Goal: Information Seeking & Learning: Learn about a topic

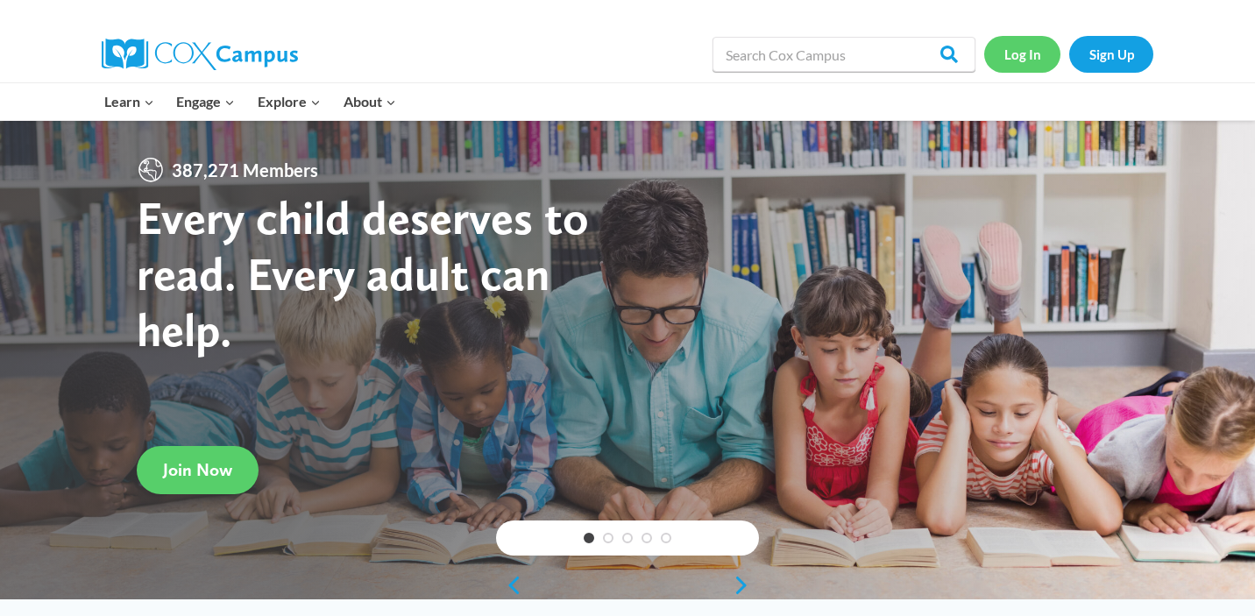
click at [1006, 53] on link "Log In" at bounding box center [1022, 54] width 76 height 36
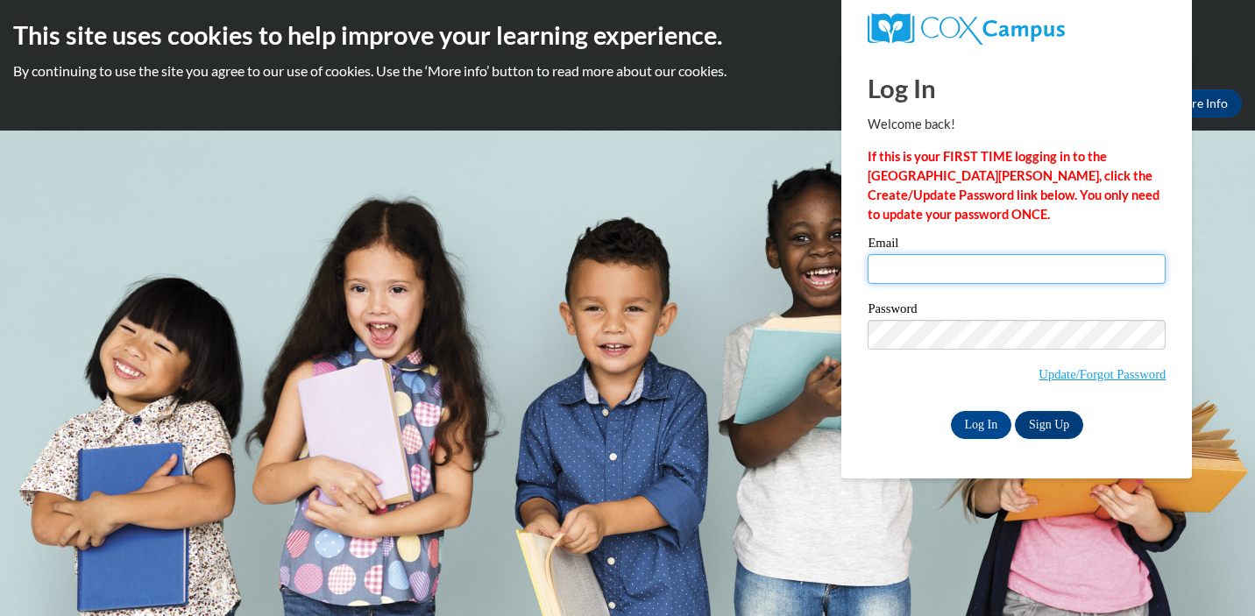
click at [958, 267] on input "Email" at bounding box center [1017, 269] width 298 height 30
type input "sarah_mosher@uml.edu"
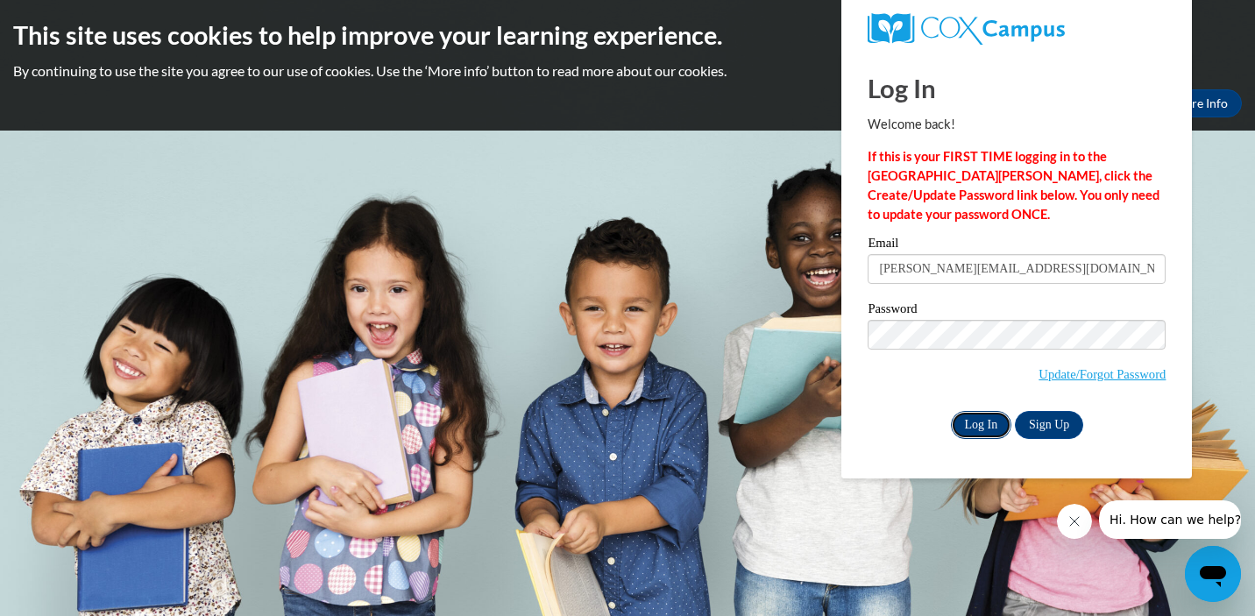
click at [978, 422] on input "Log In" at bounding box center [981, 425] width 61 height 28
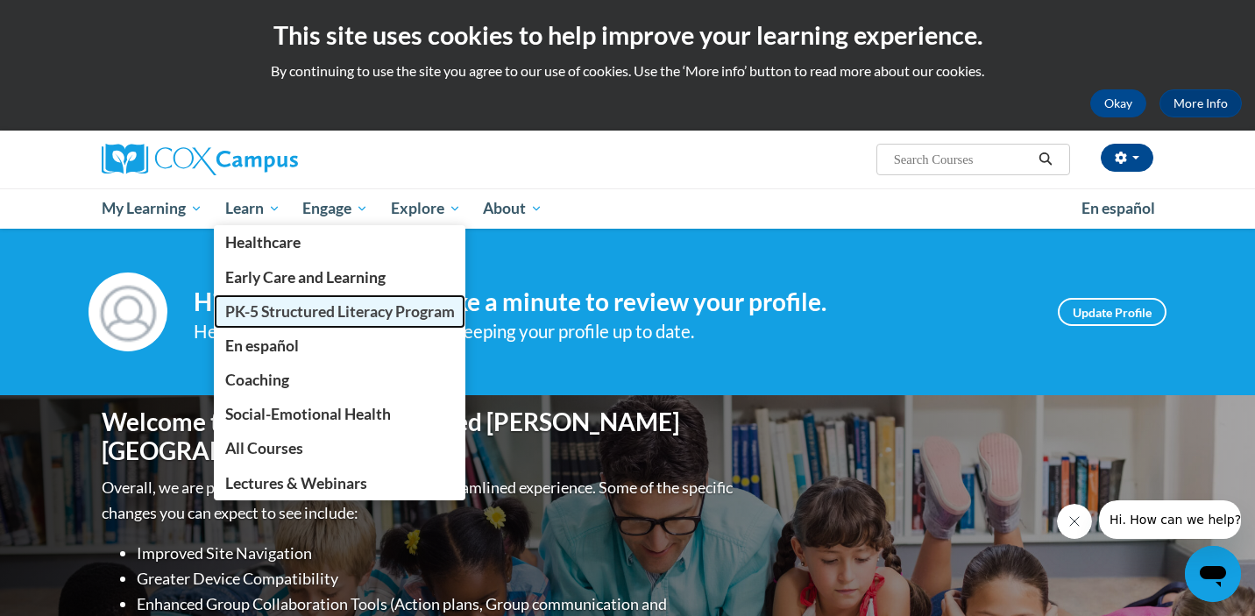
click at [285, 323] on link "PK-5 Structured Literacy Program" at bounding box center [340, 311] width 252 height 34
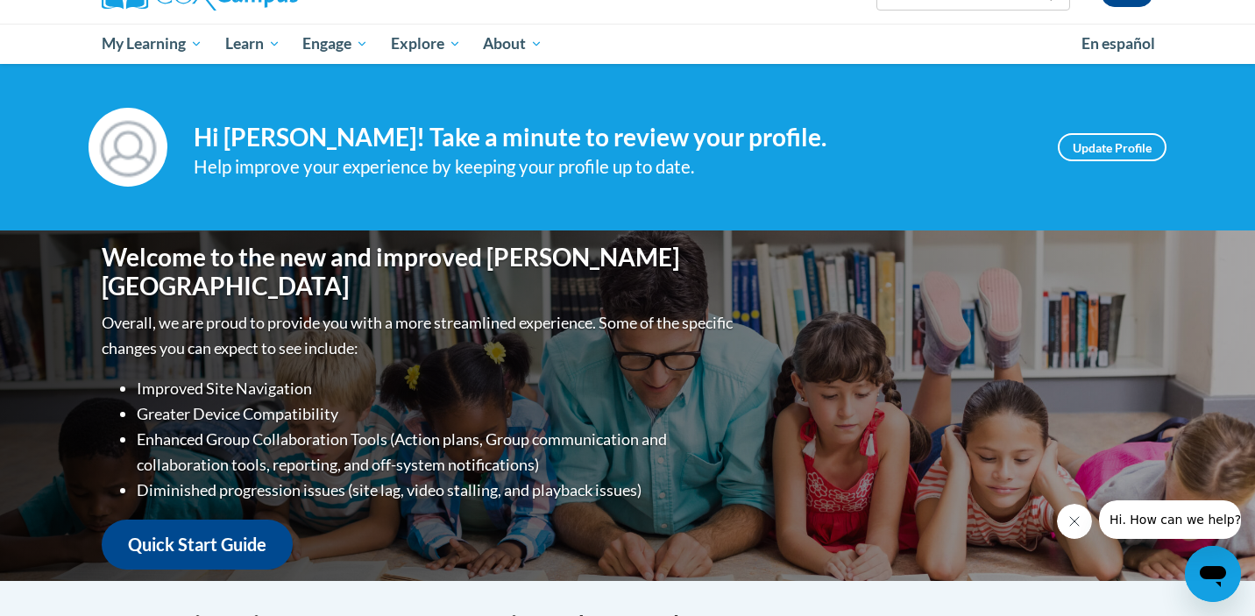
scroll to position [89, 0]
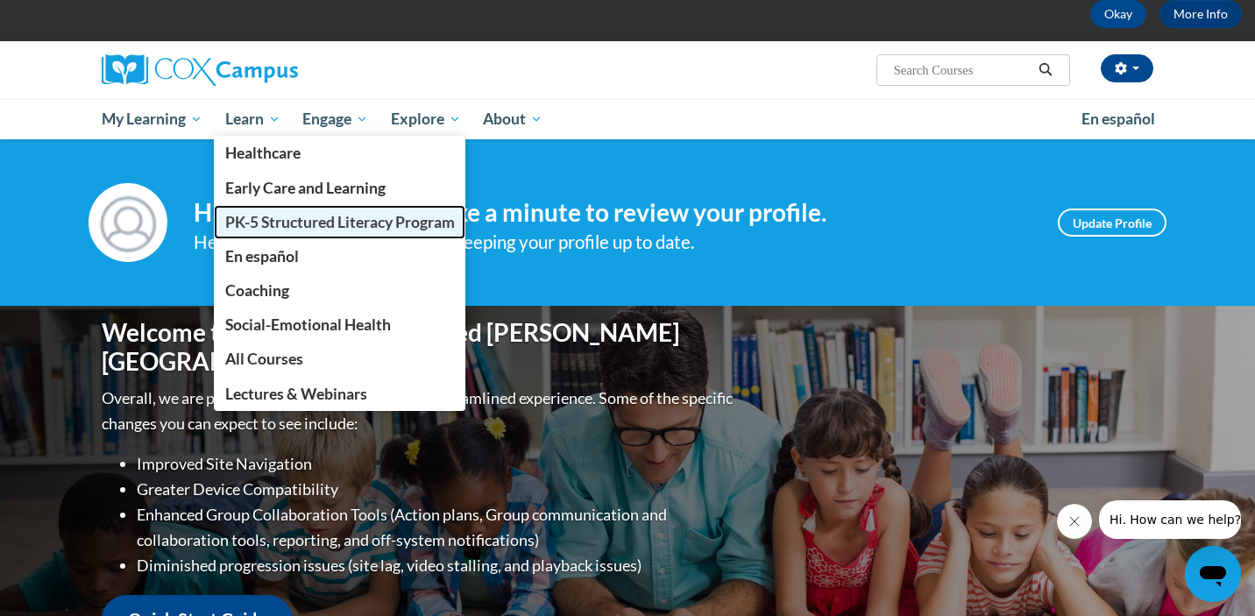
click at [286, 235] on link "PK-5 Structured Literacy Program" at bounding box center [340, 222] width 252 height 34
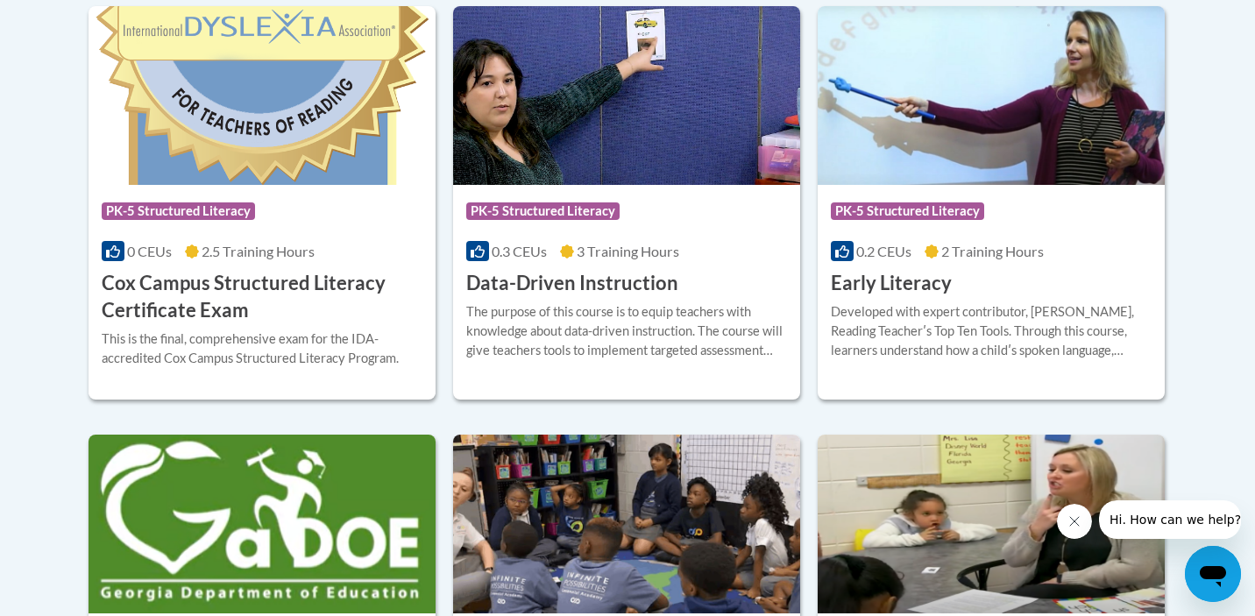
scroll to position [863, 0]
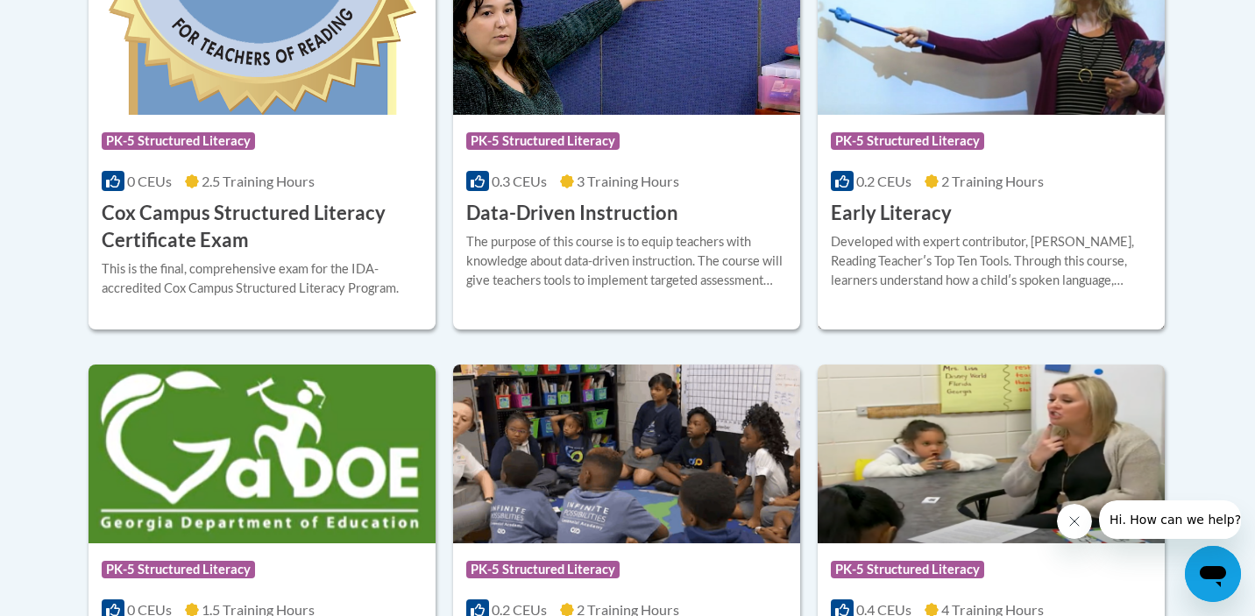
click at [920, 218] on h3 "Early Literacy" at bounding box center [891, 213] width 121 height 27
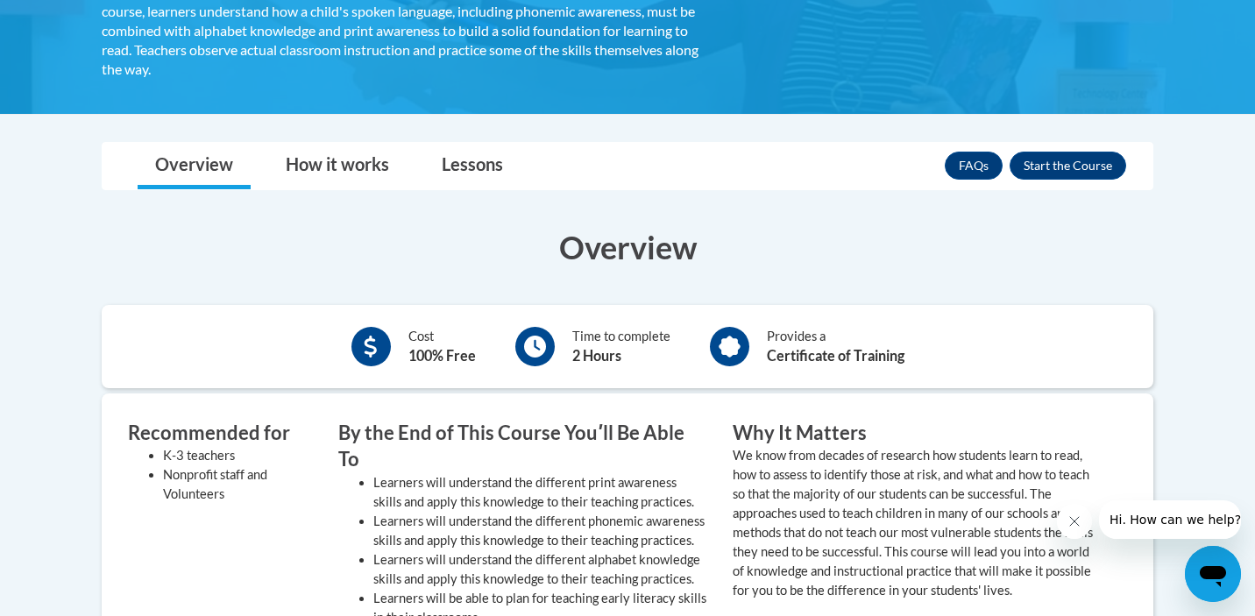
scroll to position [505, 0]
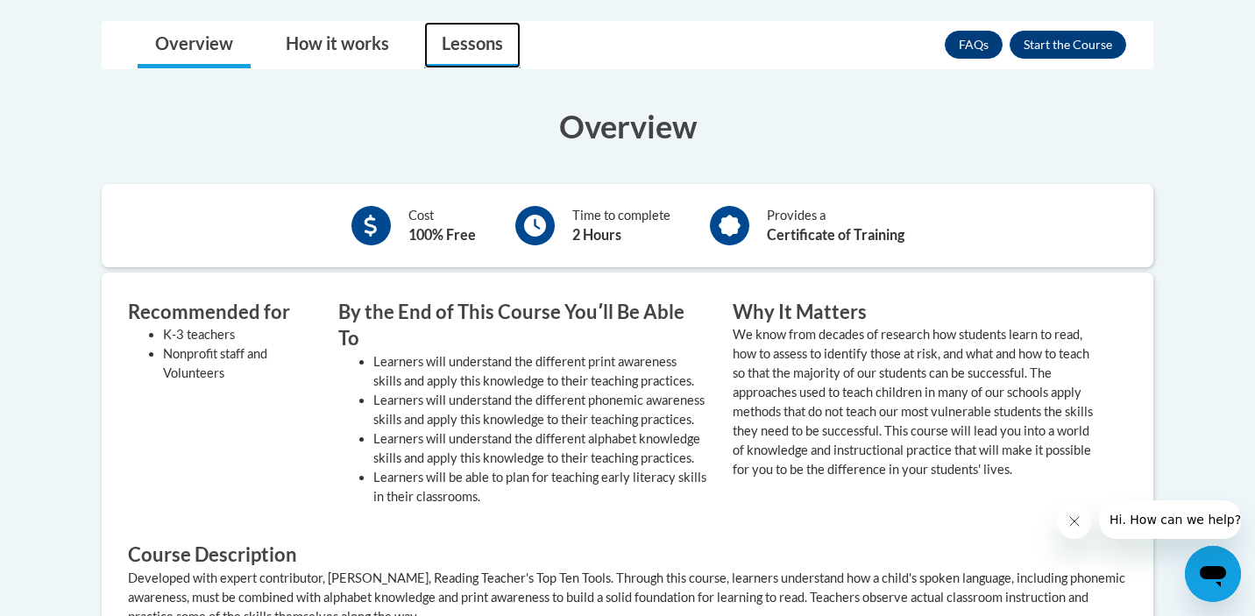
click at [479, 45] on link "Lessons" at bounding box center [472, 45] width 96 height 46
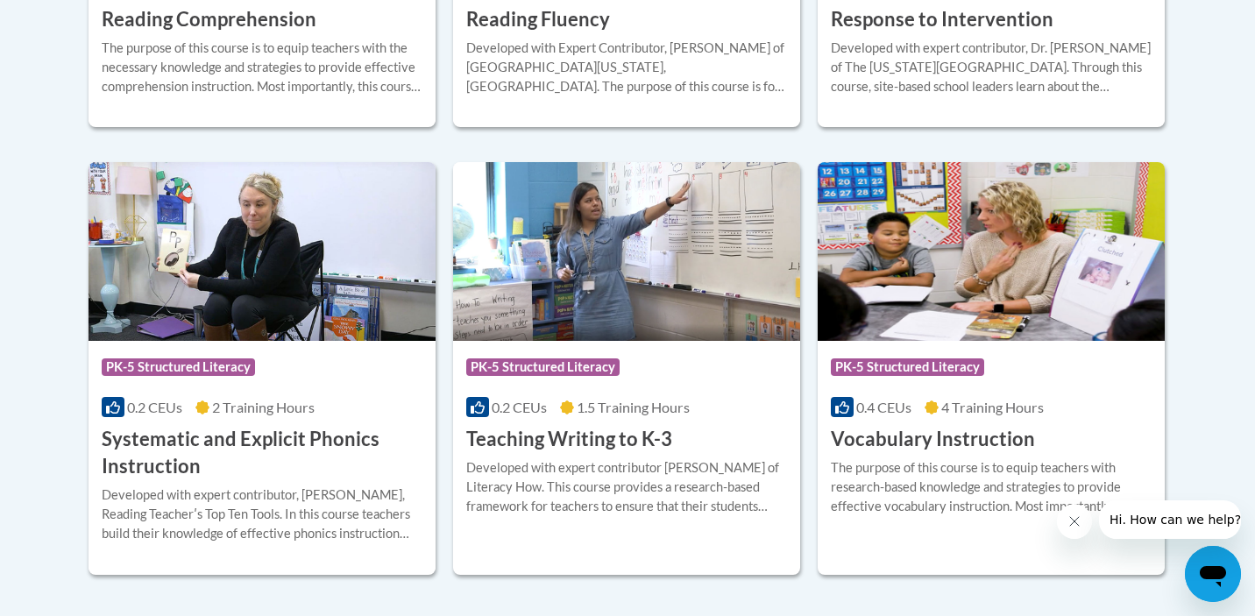
scroll to position [1950, 0]
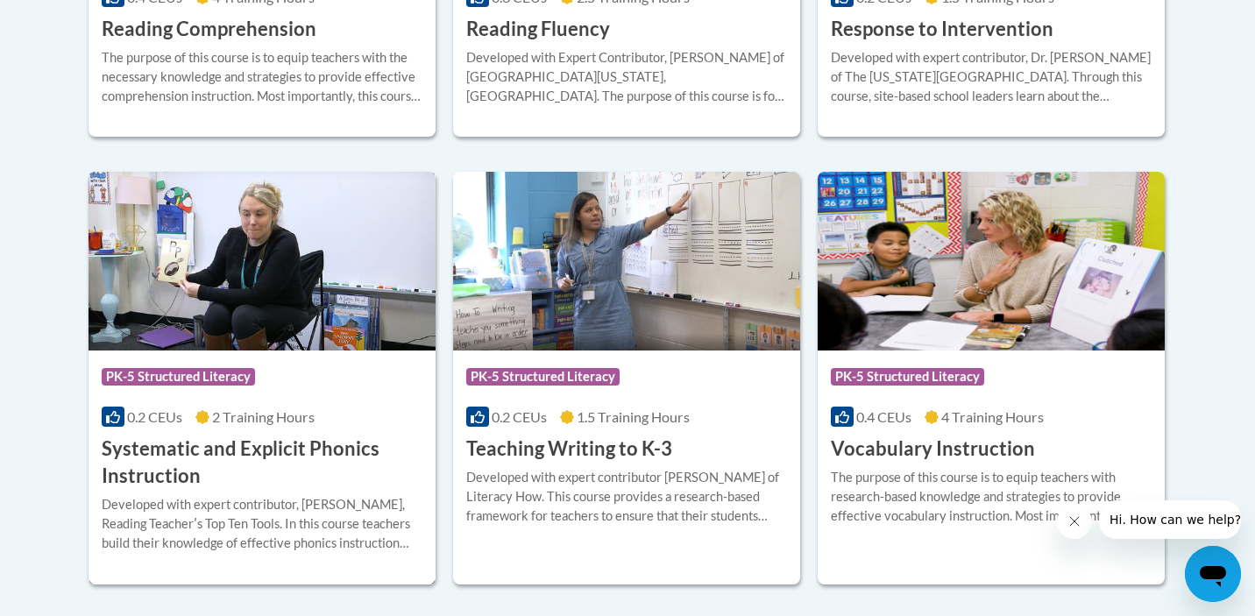
click at [185, 445] on h3 "Systematic and Explicit Phonics Instruction" at bounding box center [262, 463] width 321 height 54
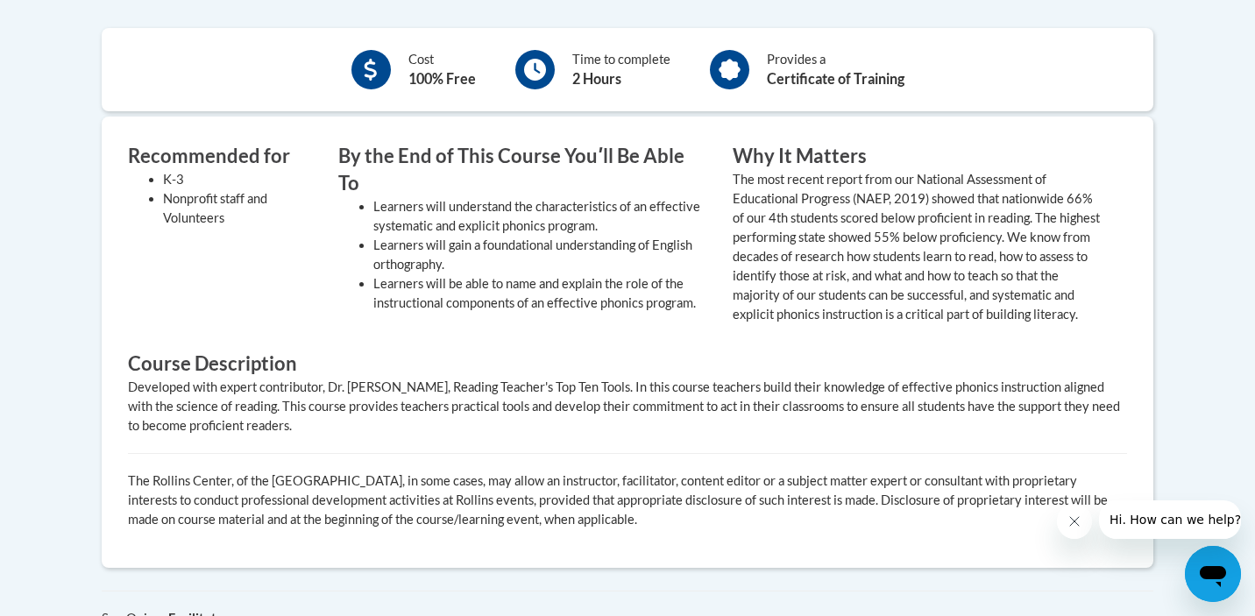
scroll to position [376, 0]
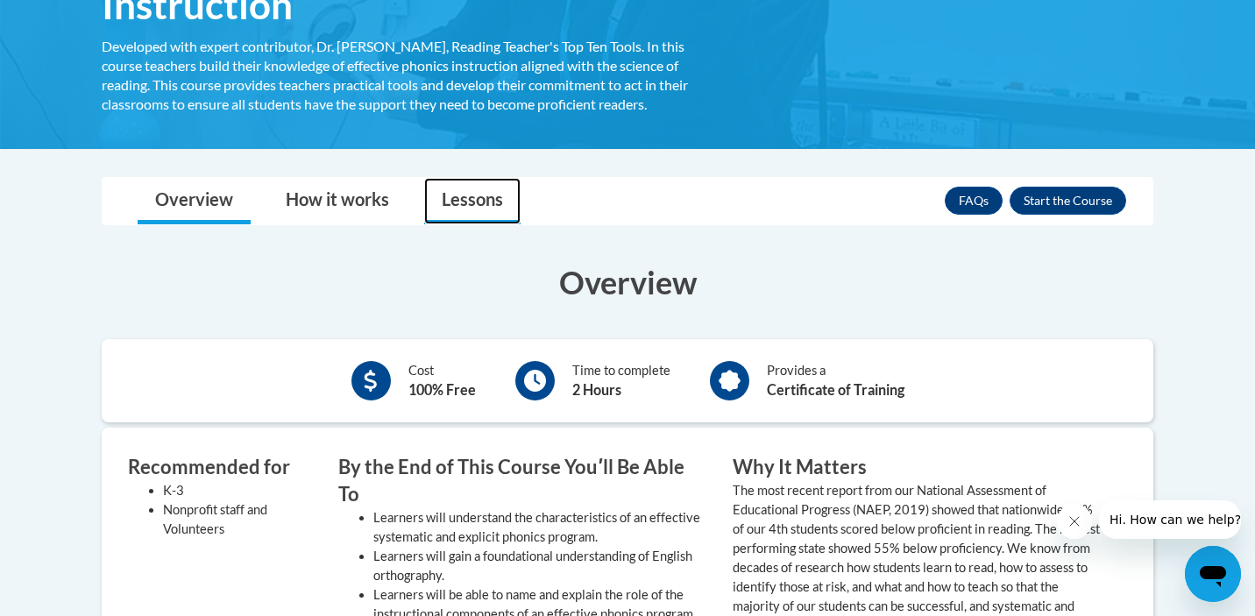
click at [455, 216] on link "Lessons" at bounding box center [472, 201] width 96 height 46
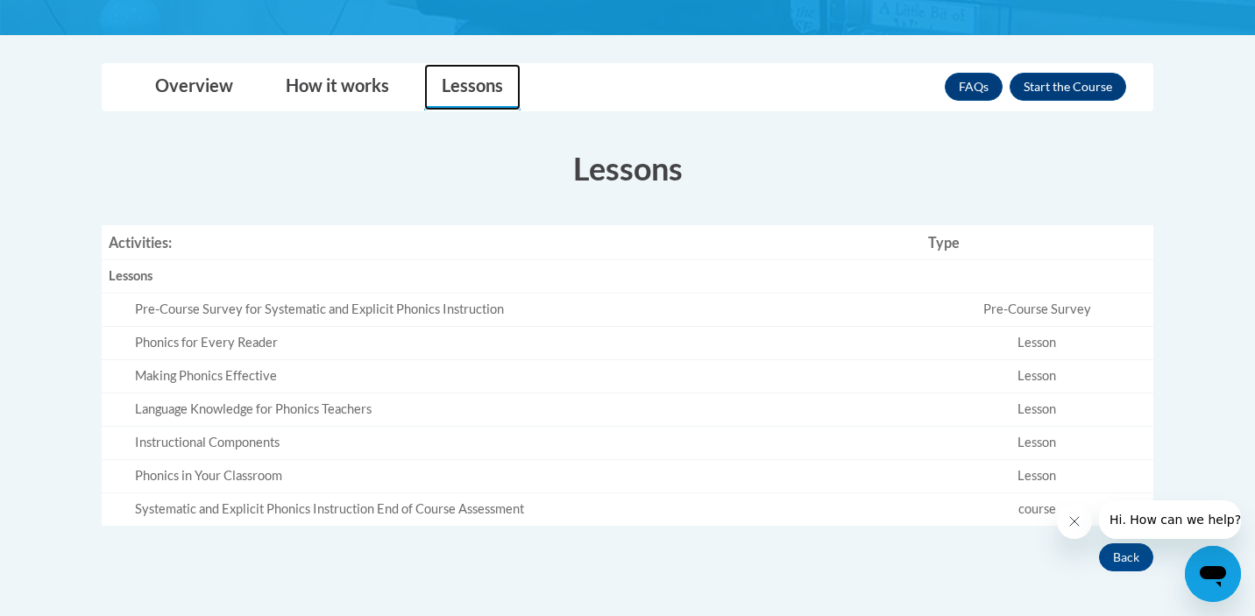
scroll to position [538, 0]
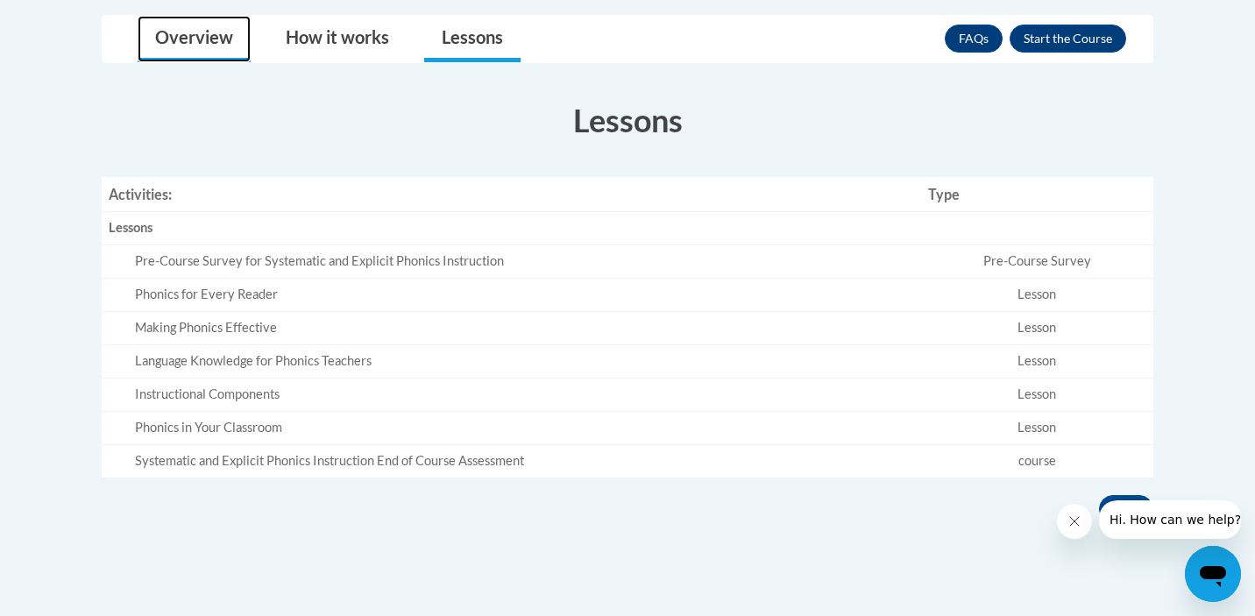
click at [208, 25] on link "Overview" at bounding box center [194, 39] width 113 height 46
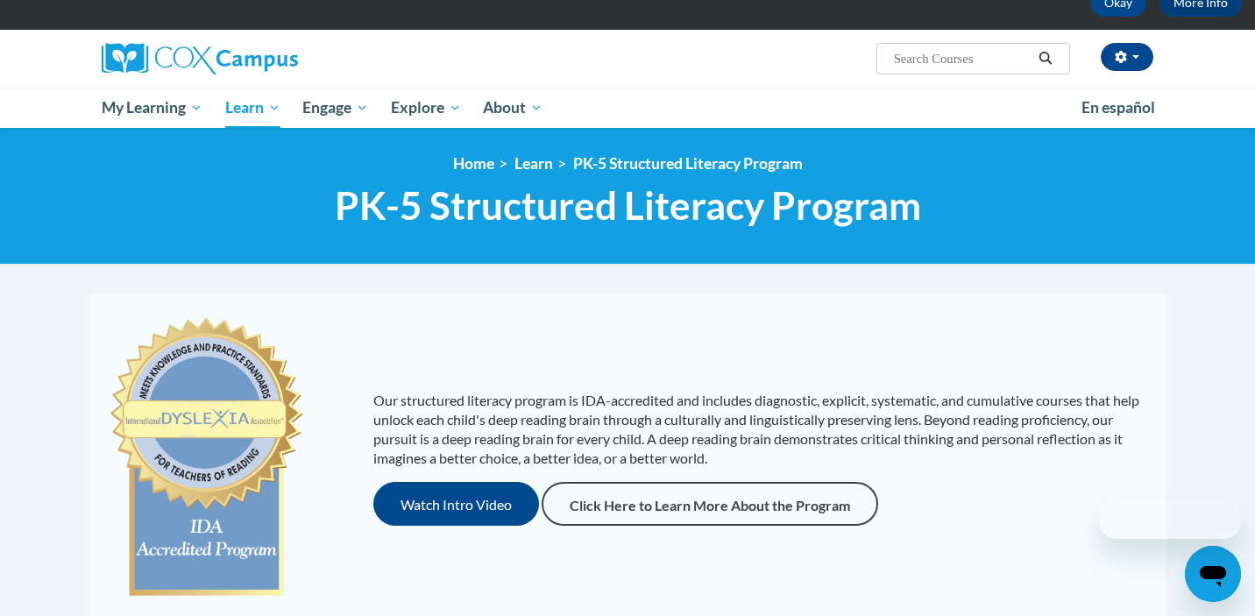
scroll to position [94, 0]
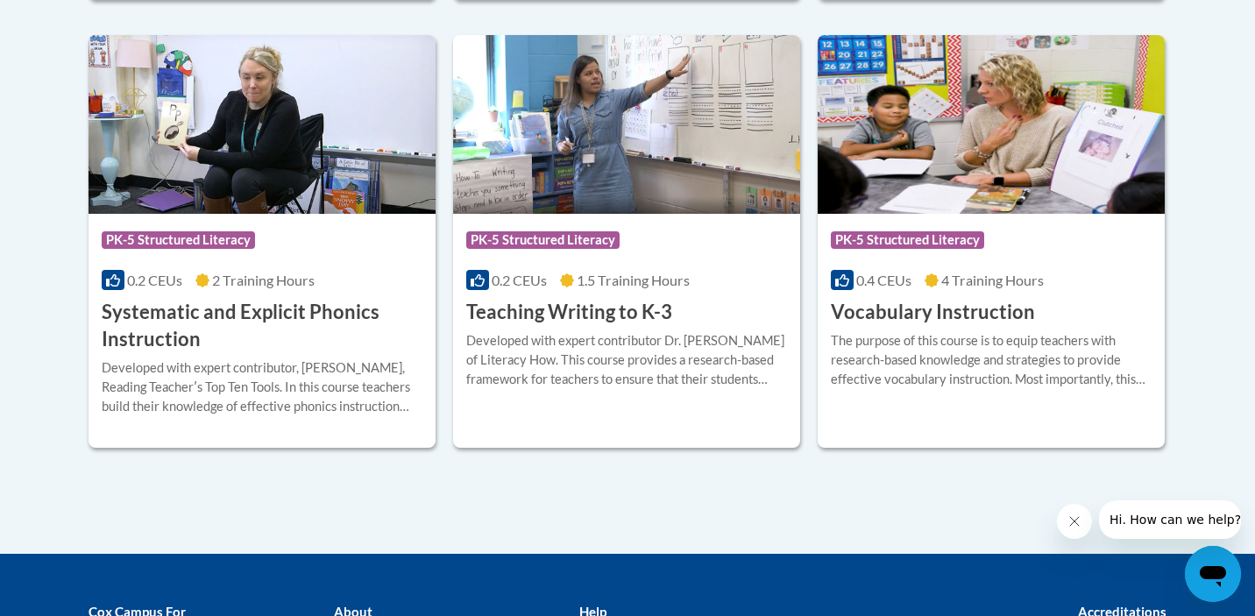
scroll to position [2046, 0]
